Goal: Navigation & Orientation: Find specific page/section

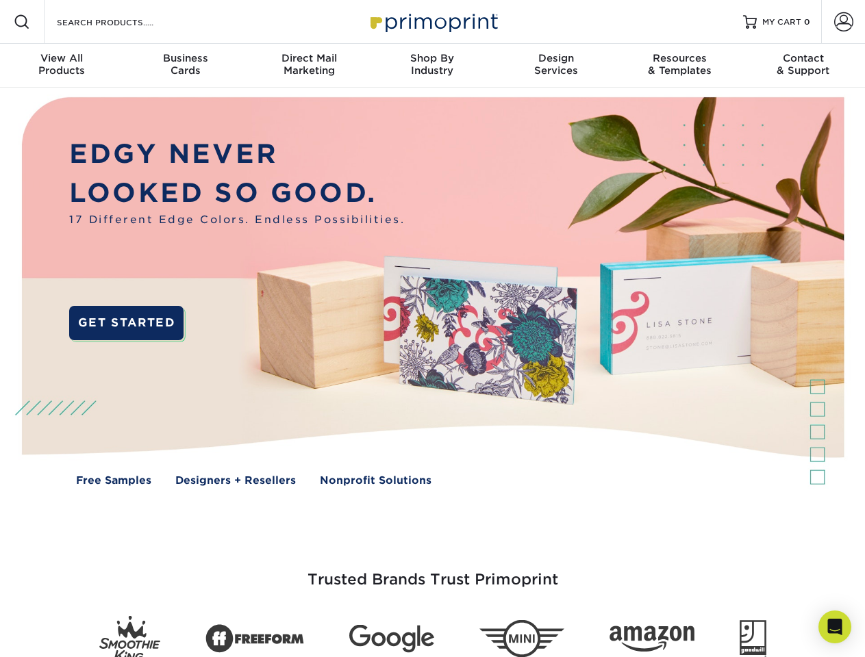
click at [432, 329] on img at bounding box center [432, 302] width 856 height 428
click at [22, 22] on span at bounding box center [22, 22] width 16 height 16
click at [843, 22] on span at bounding box center [843, 21] width 19 height 19
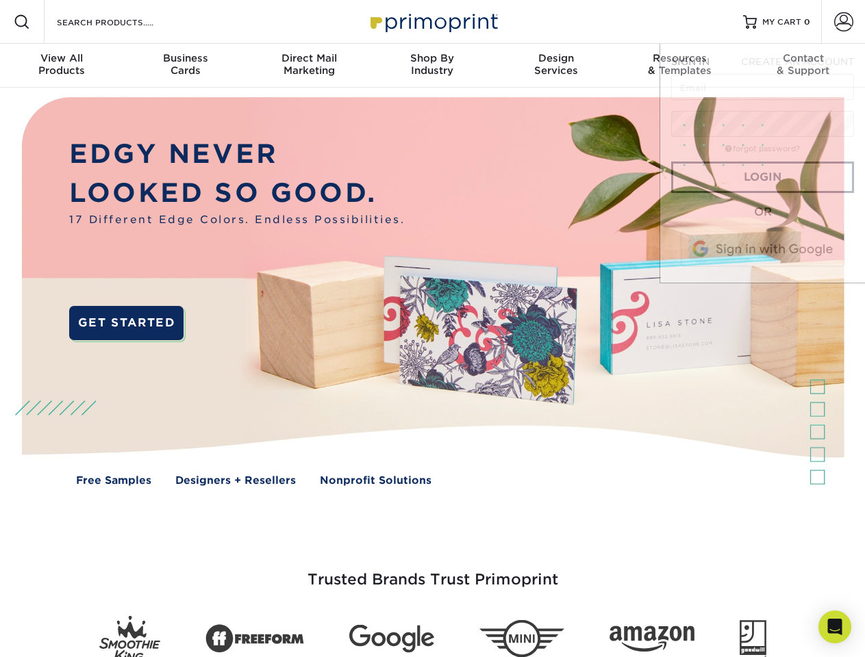
click at [62, 66] on div "View All Products" at bounding box center [61, 64] width 123 height 25
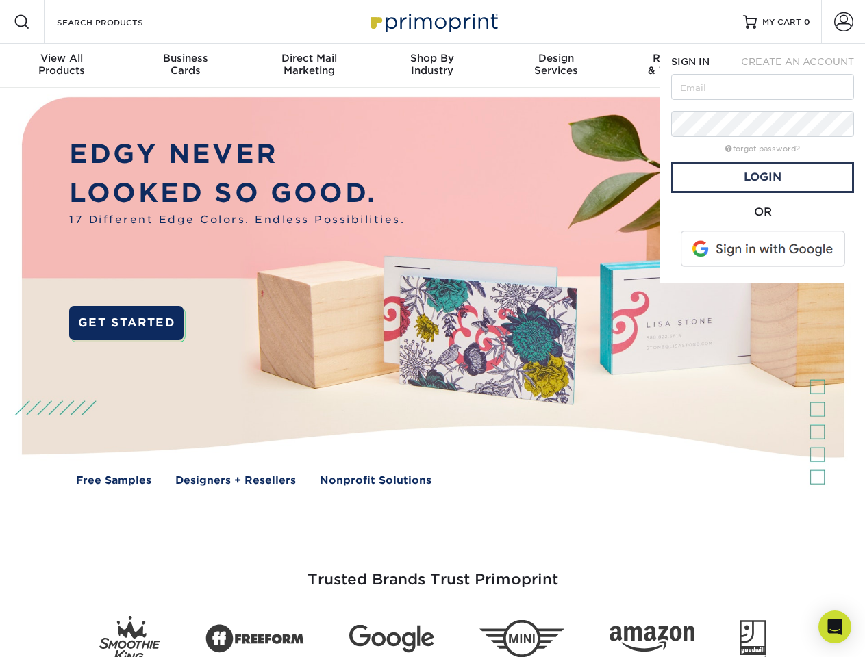
click at [185, 66] on div "Business Cards" at bounding box center [184, 64] width 123 height 25
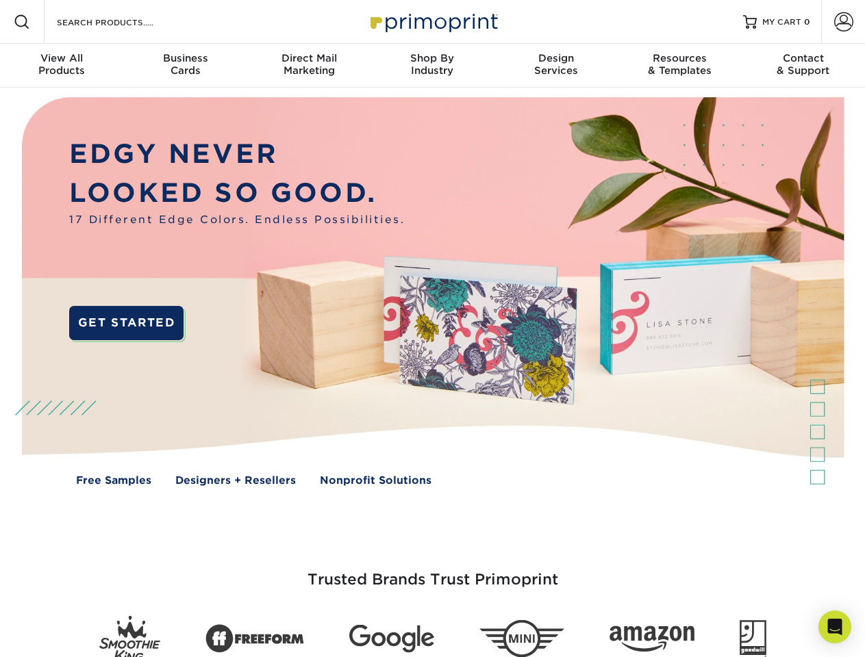
click at [309, 66] on div "Direct Mail Marketing" at bounding box center [308, 64] width 123 height 25
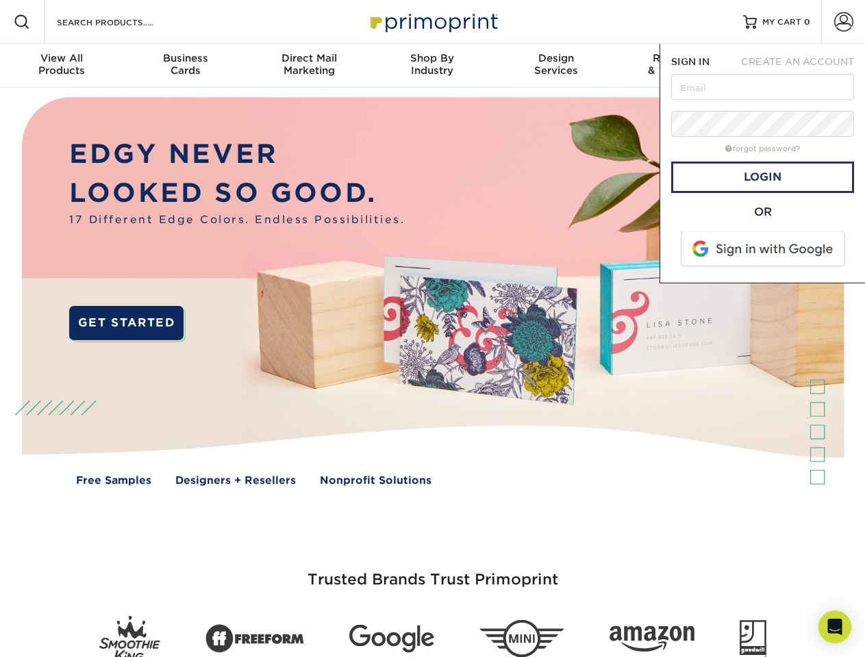
click at [432, 66] on div "Shop By Industry" at bounding box center [431, 64] width 123 height 25
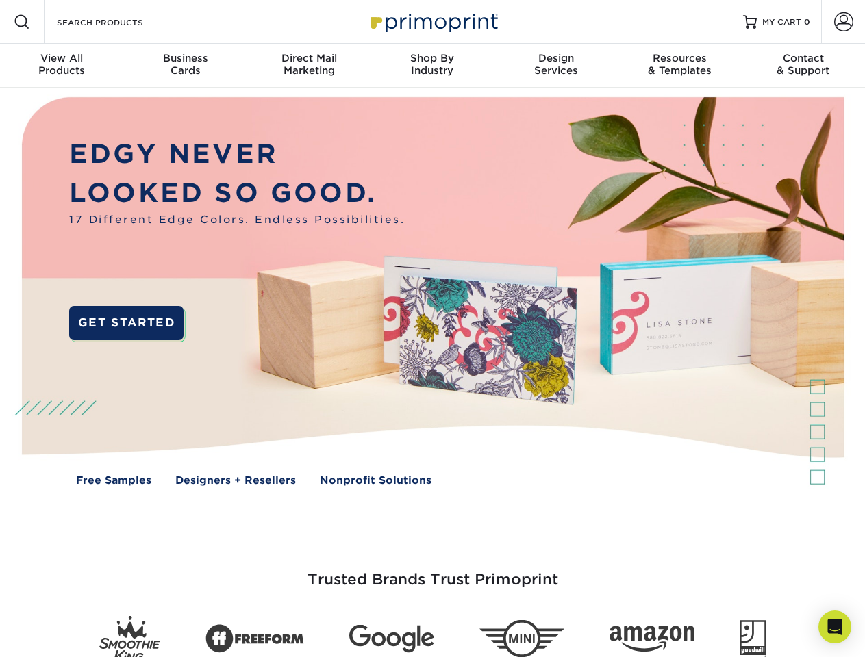
click at [556, 66] on div "Design Services" at bounding box center [555, 64] width 123 height 25
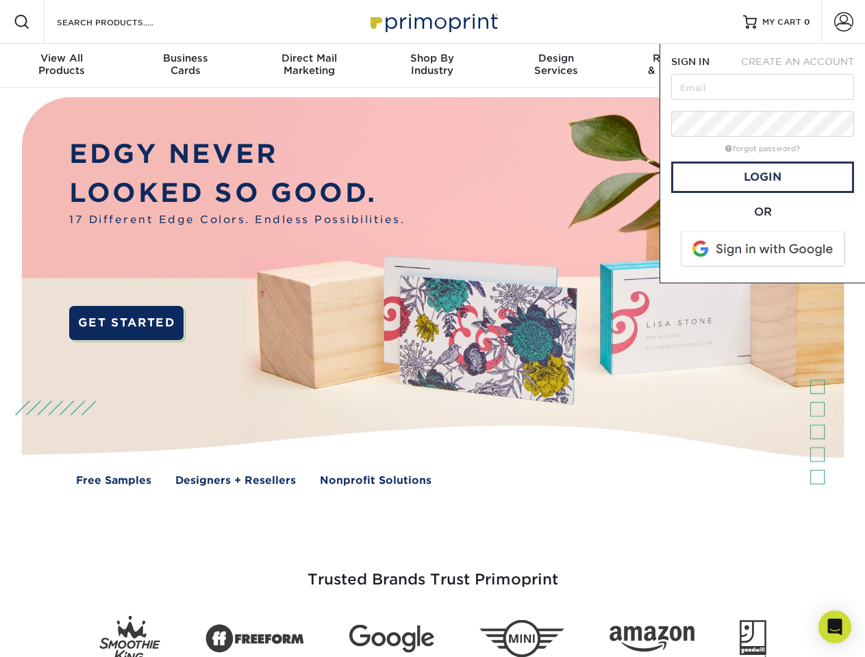
click at [679, 66] on span "SIGN IN" at bounding box center [690, 61] width 38 height 11
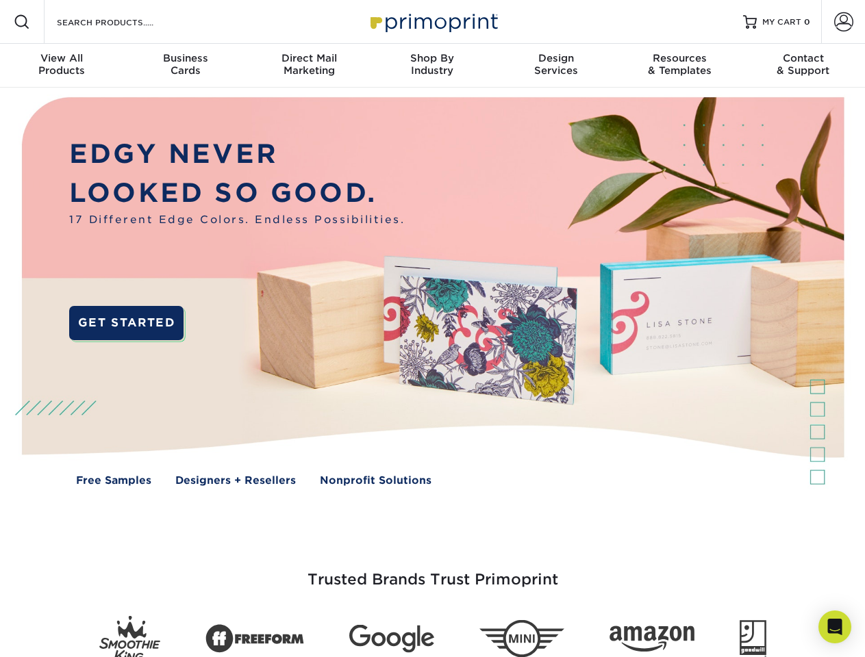
click at [803, 66] on div "Contact & Support" at bounding box center [802, 64] width 123 height 25
